Goal: Find specific page/section: Find specific page/section

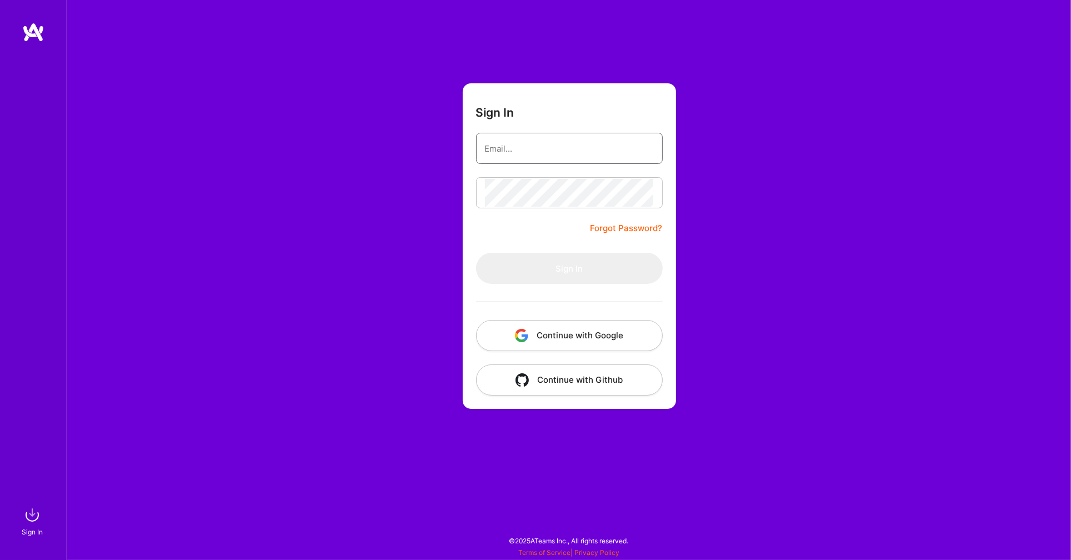
type input "[EMAIL_ADDRESS][DOMAIN_NAME]"
click at [569, 268] on button "Sign In" at bounding box center [569, 268] width 187 height 31
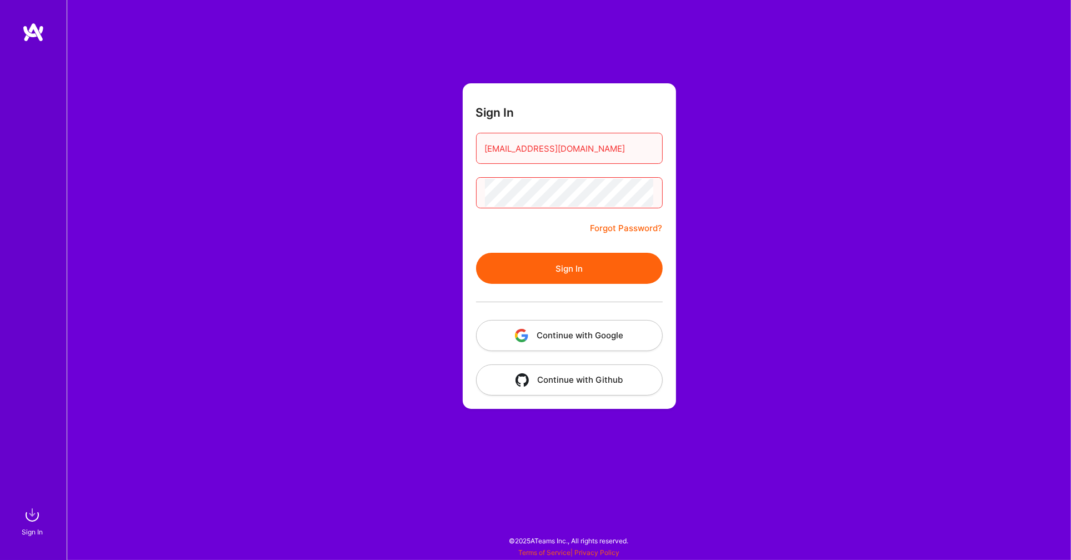
click at [539, 330] on button "Continue with Google" at bounding box center [569, 335] width 187 height 31
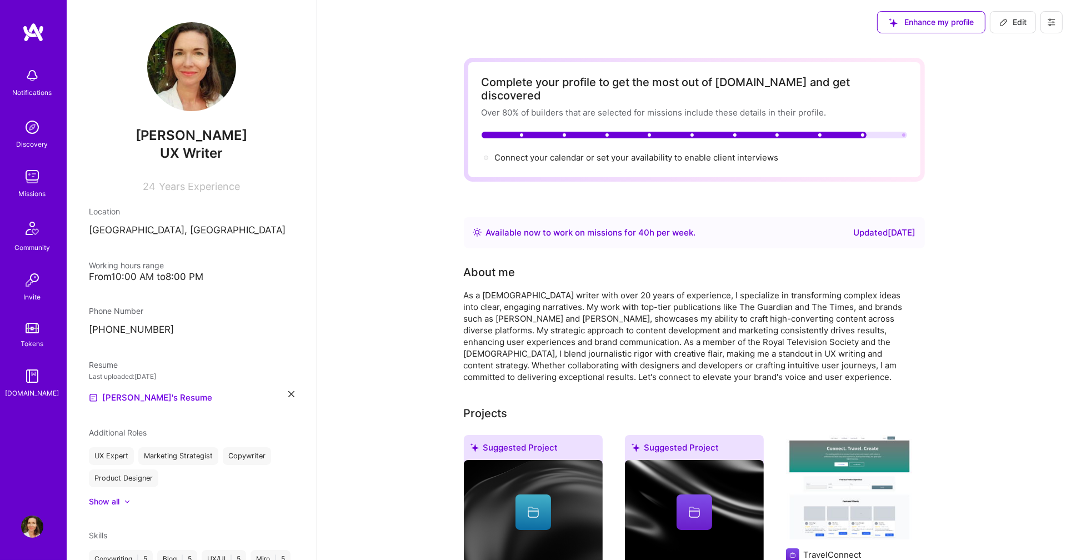
click at [36, 182] on img at bounding box center [32, 176] width 22 height 22
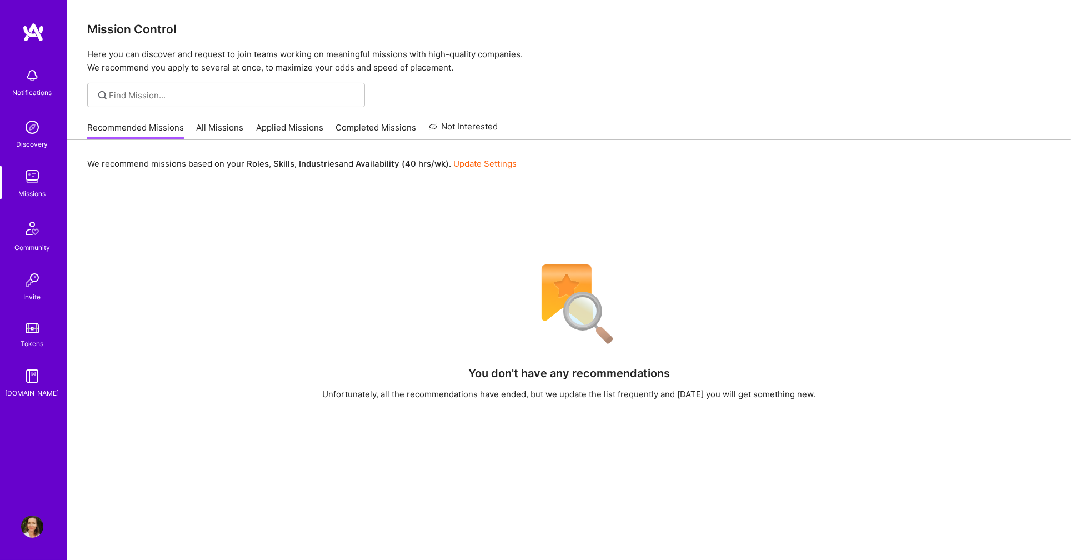
click at [215, 123] on link "All Missions" at bounding box center [220, 131] width 47 height 18
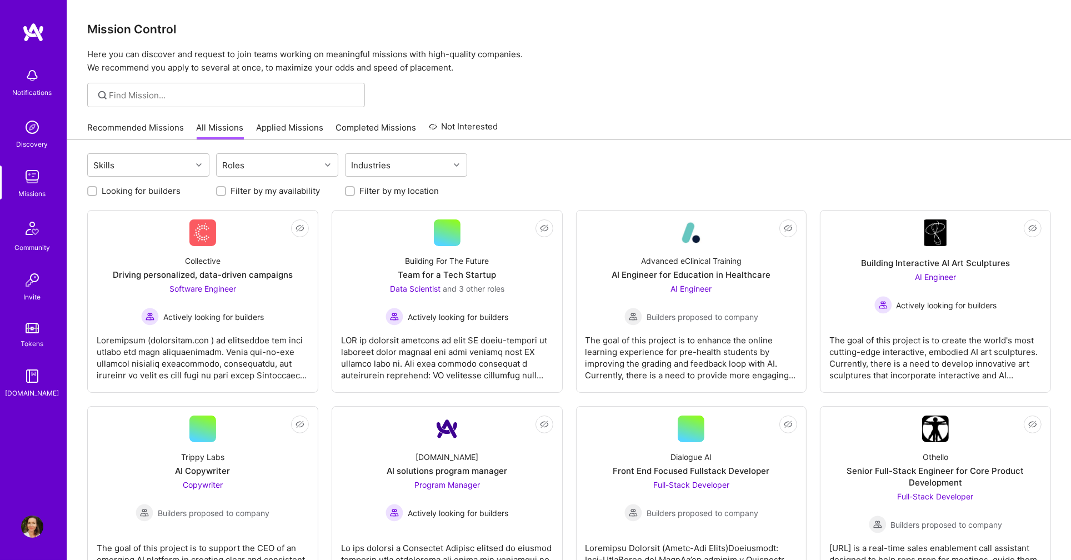
click at [302, 127] on link "Applied Missions" at bounding box center [289, 131] width 67 height 18
